Goal: Information Seeking & Learning: Learn about a topic

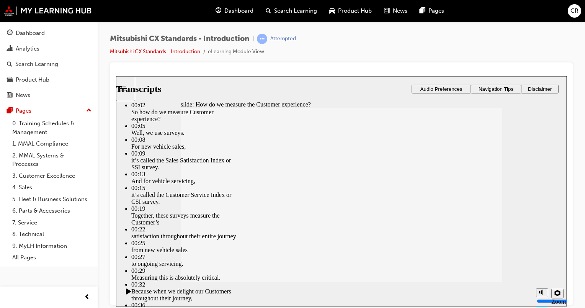
type input "187"
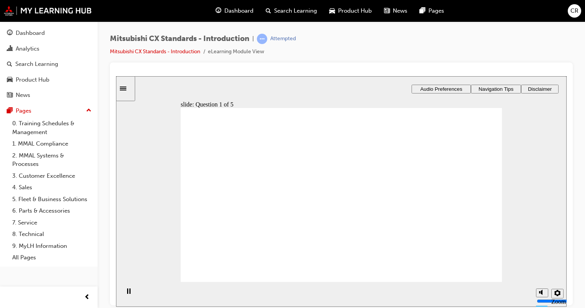
radio input "true"
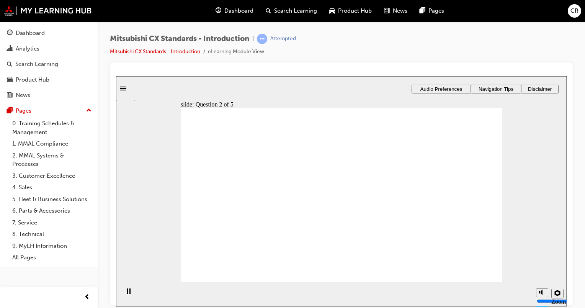
radio input "true"
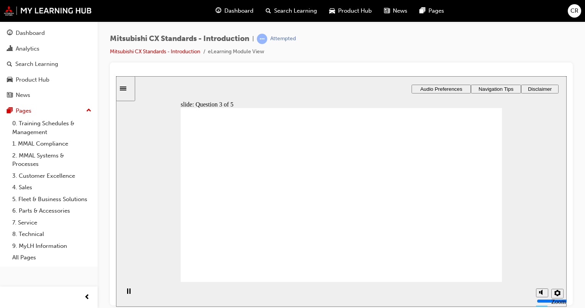
radio input "true"
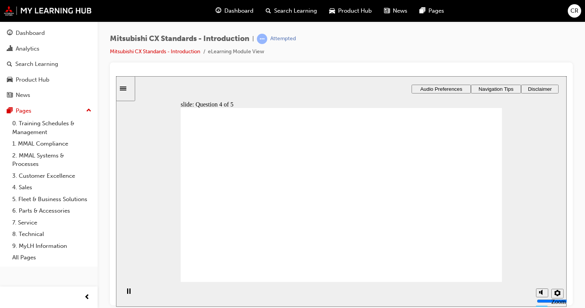
radio input "true"
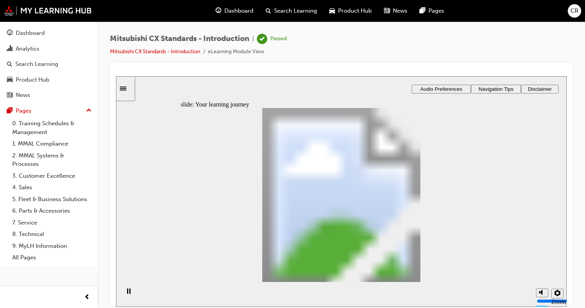
click at [18, 33] on div "Dashboard" at bounding box center [30, 33] width 29 height 9
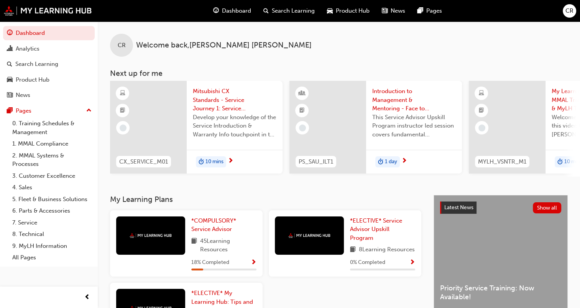
click at [211, 96] on span "Mitsubishi CX Standards - Service Journey 1: Service Introduction & Warranty In…" at bounding box center [235, 100] width 84 height 26
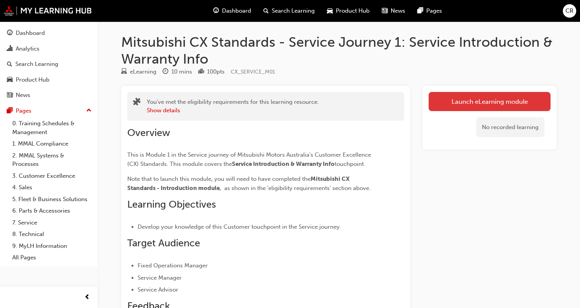
click at [494, 99] on link "Launch eLearning module" at bounding box center [489, 101] width 122 height 19
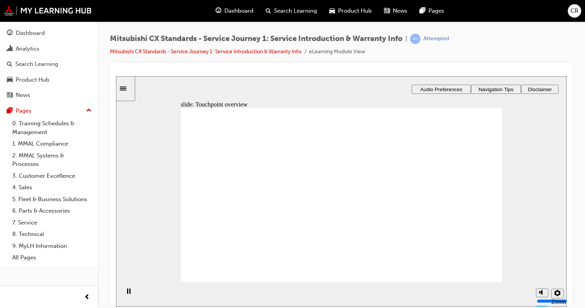
click at [454, 88] on span "Audio Preferences" at bounding box center [442, 89] width 42 height 6
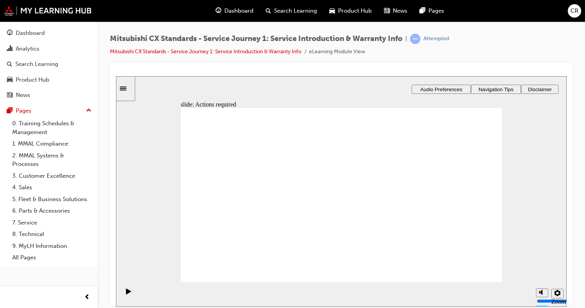
drag, startPoint x: 465, startPoint y: 267, endPoint x: 471, endPoint y: 267, distance: 5.4
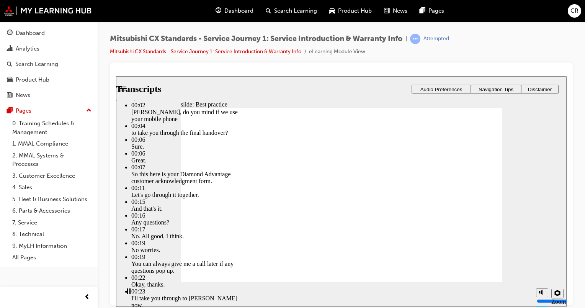
type input "159"
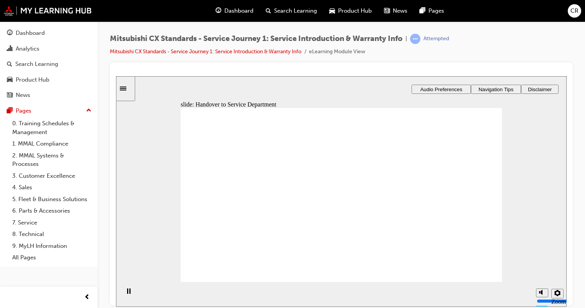
drag, startPoint x: 237, startPoint y: 215, endPoint x: 338, endPoint y: 150, distance: 119.8
drag, startPoint x: 230, startPoint y: 217, endPoint x: 448, endPoint y: 166, distance: 223.8
drag, startPoint x: 237, startPoint y: 221, endPoint x: 326, endPoint y: 187, distance: 95.1
drag, startPoint x: 245, startPoint y: 214, endPoint x: 451, endPoint y: 171, distance: 210.3
drag, startPoint x: 287, startPoint y: 222, endPoint x: 456, endPoint y: 200, distance: 170.8
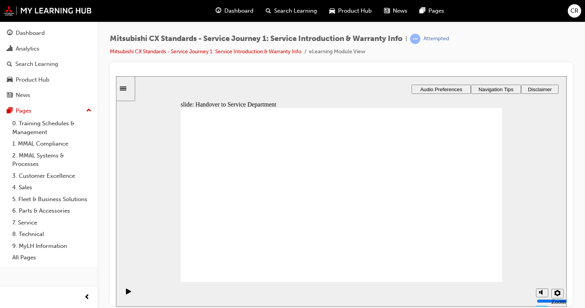
drag, startPoint x: 284, startPoint y: 217, endPoint x: 358, endPoint y: 199, distance: 76.1
checkbox input "true"
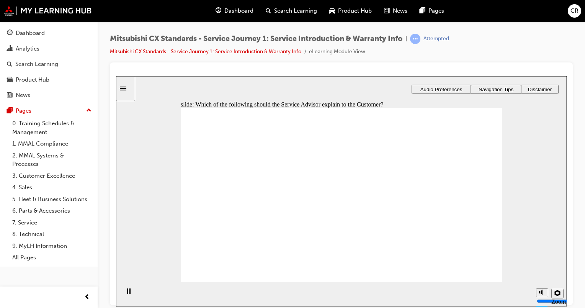
checkbox input "true"
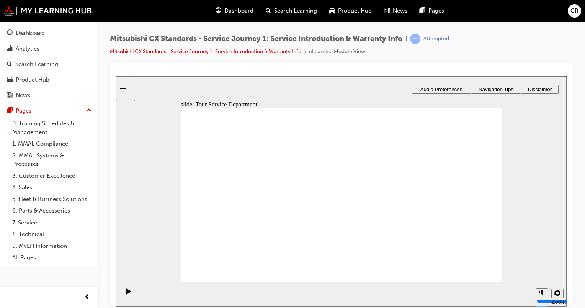
drag, startPoint x: 230, startPoint y: 215, endPoint x: 417, endPoint y: 168, distance: 193.2
drag, startPoint x: 270, startPoint y: 208, endPoint x: 330, endPoint y: 166, distance: 73.7
drag, startPoint x: 233, startPoint y: 216, endPoint x: 337, endPoint y: 185, distance: 108.5
drag, startPoint x: 223, startPoint y: 218, endPoint x: 425, endPoint y: 200, distance: 202.8
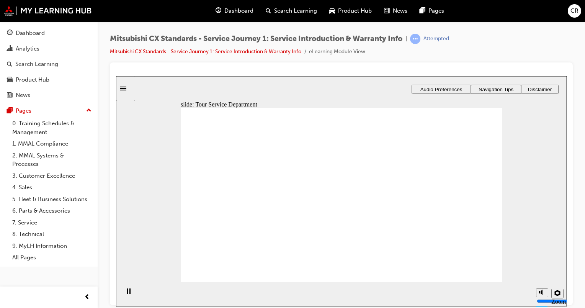
drag, startPoint x: 225, startPoint y: 217, endPoint x: 313, endPoint y: 159, distance: 105.1
drag, startPoint x: 225, startPoint y: 220, endPoint x: 432, endPoint y: 158, distance: 215.9
drag, startPoint x: 239, startPoint y: 220, endPoint x: 333, endPoint y: 183, distance: 100.7
drag, startPoint x: 233, startPoint y: 220, endPoint x: 312, endPoint y: 204, distance: 80.1
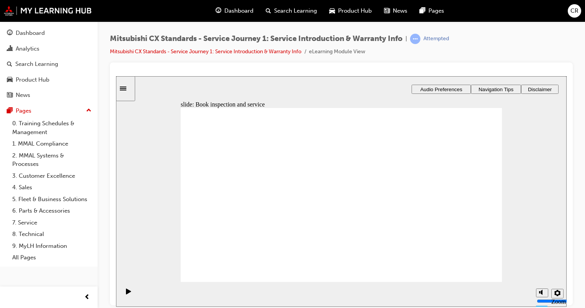
drag, startPoint x: 226, startPoint y: 220, endPoint x: 316, endPoint y: 220, distance: 90.4
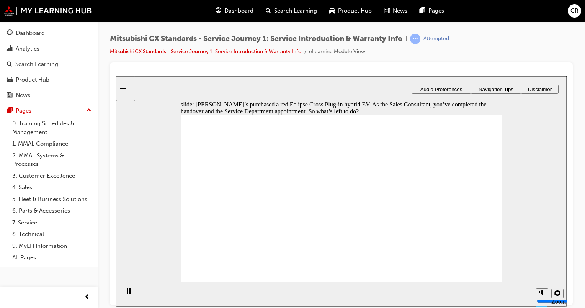
checkbox input "true"
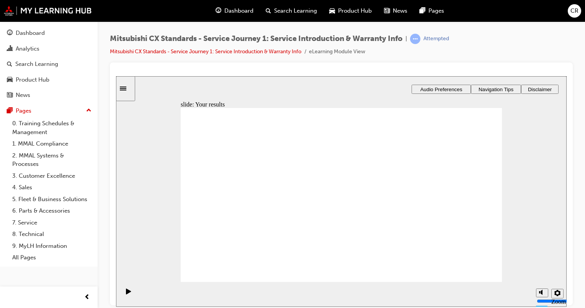
drag, startPoint x: 242, startPoint y: 218, endPoint x: 323, endPoint y: 155, distance: 102.9
drag, startPoint x: 219, startPoint y: 218, endPoint x: 310, endPoint y: 183, distance: 97.6
drag, startPoint x: 228, startPoint y: 218, endPoint x: 309, endPoint y: 197, distance: 83.7
drag, startPoint x: 233, startPoint y: 216, endPoint x: 321, endPoint y: 215, distance: 88.5
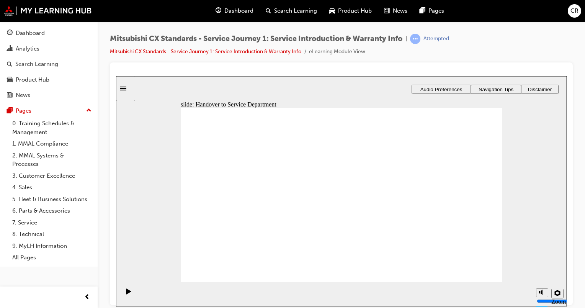
drag, startPoint x: 244, startPoint y: 215, endPoint x: 446, endPoint y: 151, distance: 212.4
drag, startPoint x: 222, startPoint y: 220, endPoint x: 315, endPoint y: 232, distance: 93.9
drag, startPoint x: 242, startPoint y: 218, endPoint x: 331, endPoint y: 168, distance: 102.1
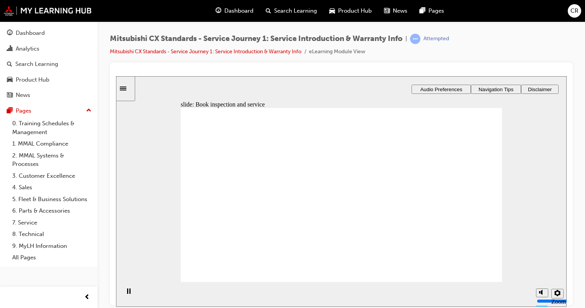
drag, startPoint x: 233, startPoint y: 220, endPoint x: 438, endPoint y: 160, distance: 214.0
drag, startPoint x: 281, startPoint y: 195, endPoint x: 316, endPoint y: 187, distance: 35.6
drag, startPoint x: 257, startPoint y: 212, endPoint x: 328, endPoint y: 203, distance: 71.1
drag, startPoint x: 257, startPoint y: 213, endPoint x: 433, endPoint y: 184, distance: 178.3
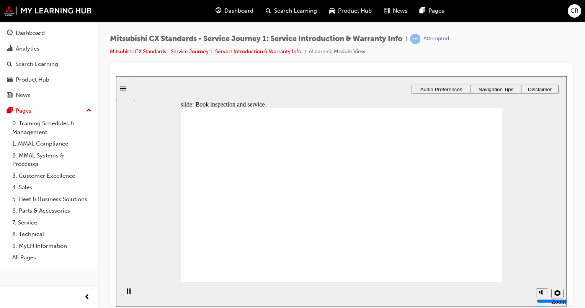
drag, startPoint x: 479, startPoint y: 263, endPoint x: 475, endPoint y: 267, distance: 5.7
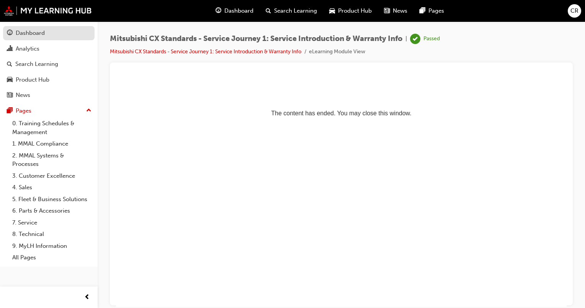
click at [40, 36] on div "Dashboard" at bounding box center [30, 33] width 29 height 9
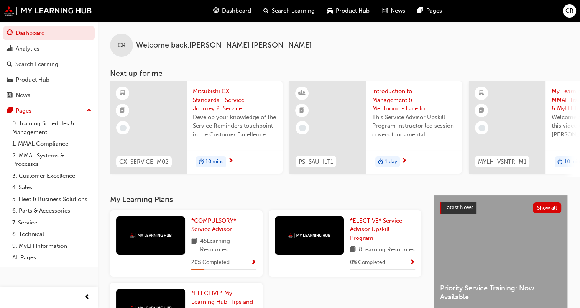
click at [219, 101] on span "Mitsubishi CX Standards - Service Journey 2: Service Reminders" at bounding box center [235, 100] width 84 height 26
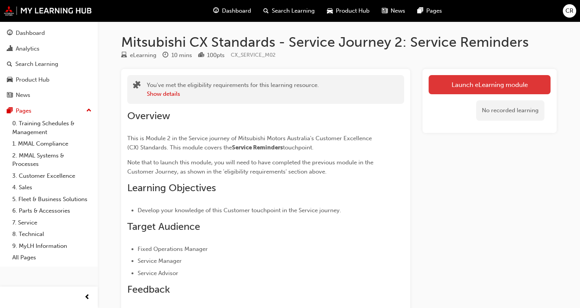
click at [480, 87] on link "Launch eLearning module" at bounding box center [489, 84] width 122 height 19
